Goal: Browse casually: Explore the website without a specific task or goal

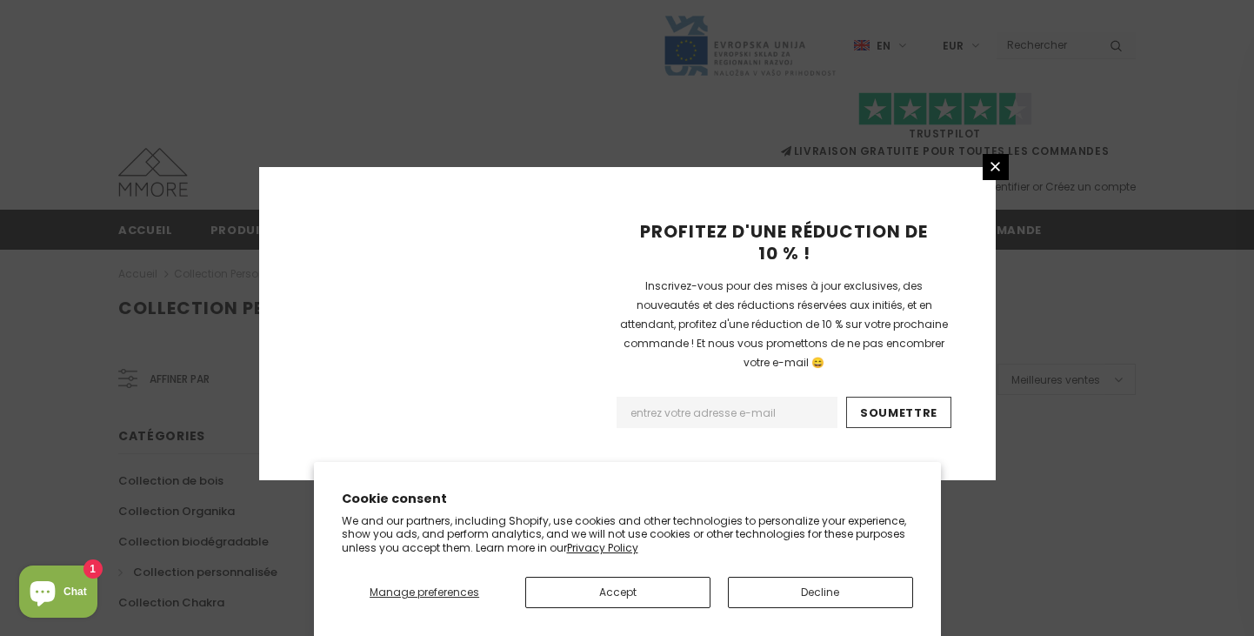
scroll to position [1189, 0]
